Goal: Information Seeking & Learning: Learn about a topic

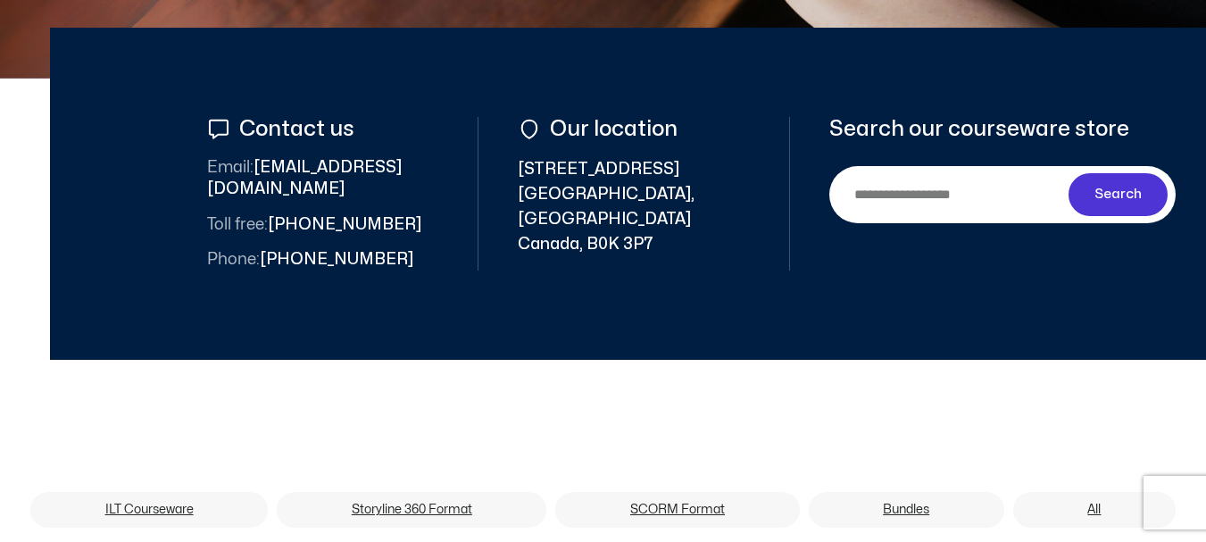
click at [910, 183] on input "Search" at bounding box center [953, 194] width 232 height 40
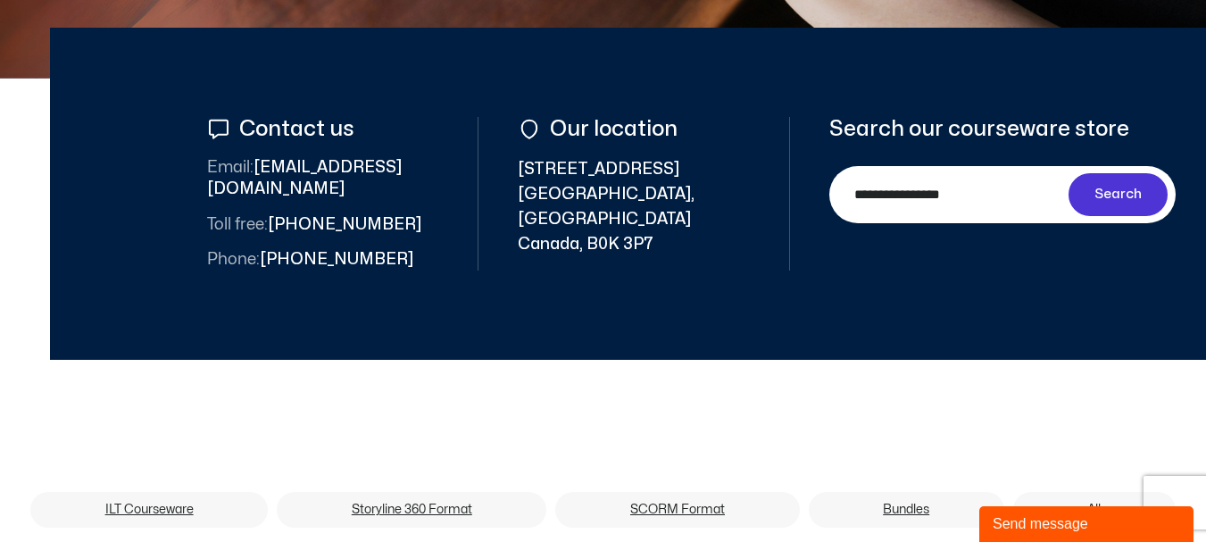
type input "**********"
click at [1069, 173] on button "Search" at bounding box center [1119, 194] width 100 height 43
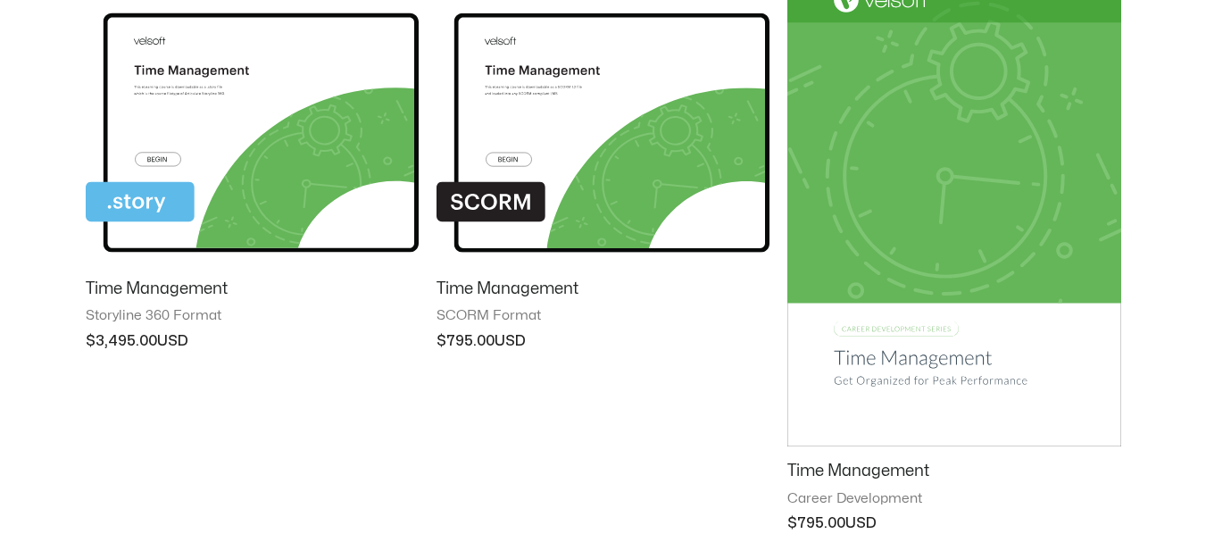
scroll to position [357, 0]
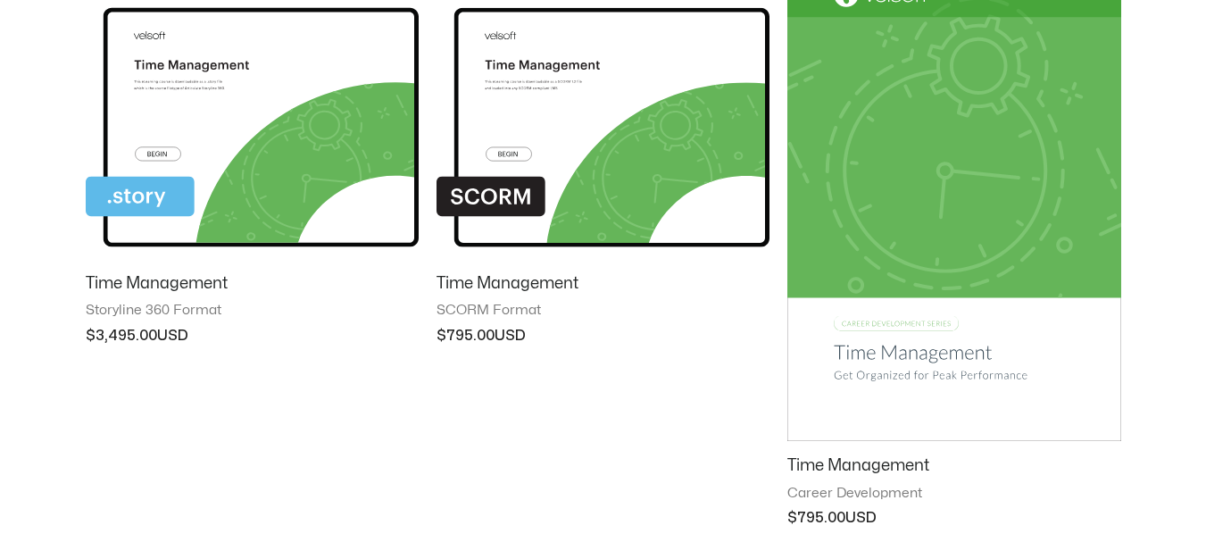
click at [900, 332] on img at bounding box center [953, 205] width 333 height 473
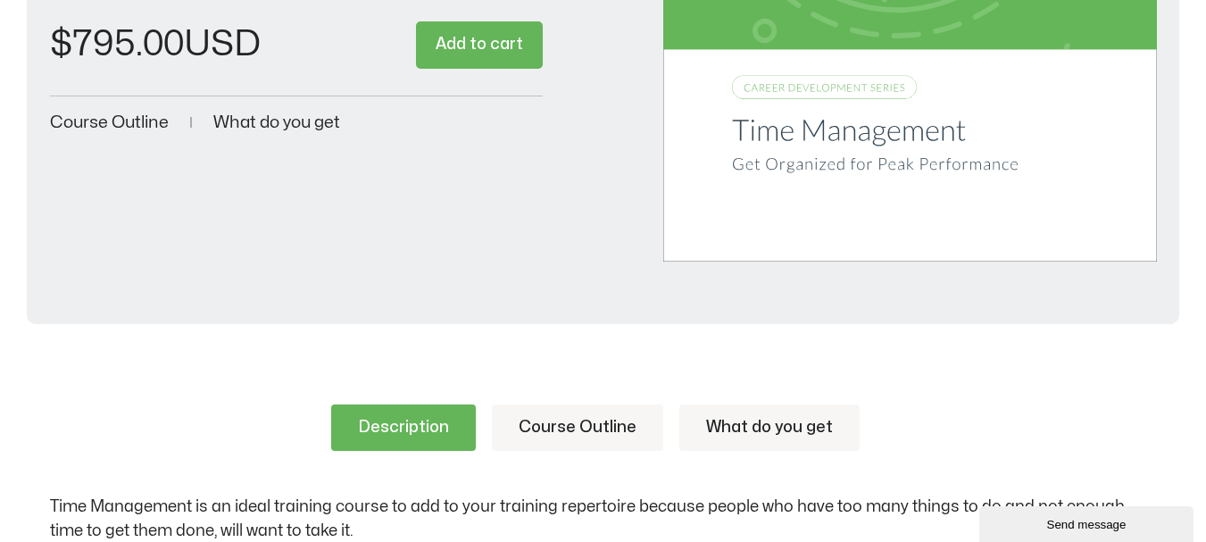
scroll to position [714, 0]
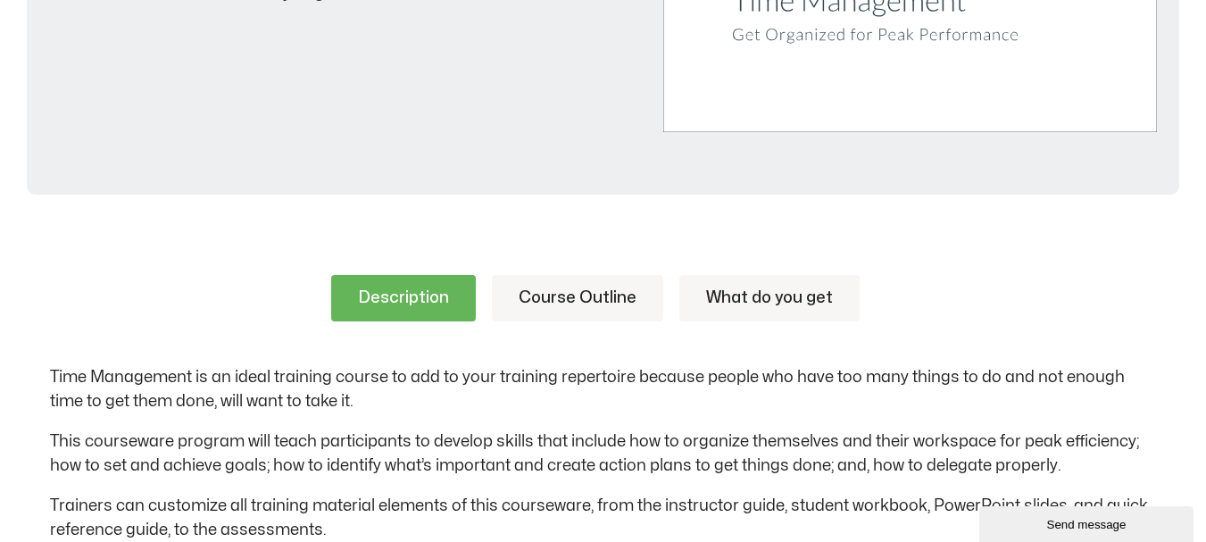
click at [567, 283] on link "Course Outline" at bounding box center [577, 298] width 171 height 46
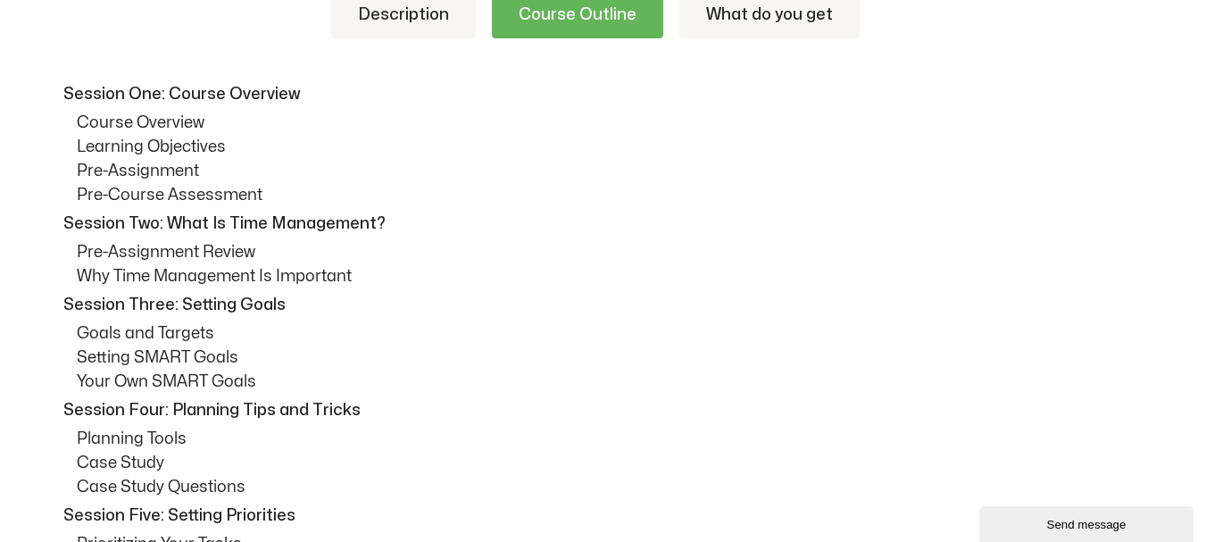
scroll to position [982, 0]
